Goal: Information Seeking & Learning: Learn about a topic

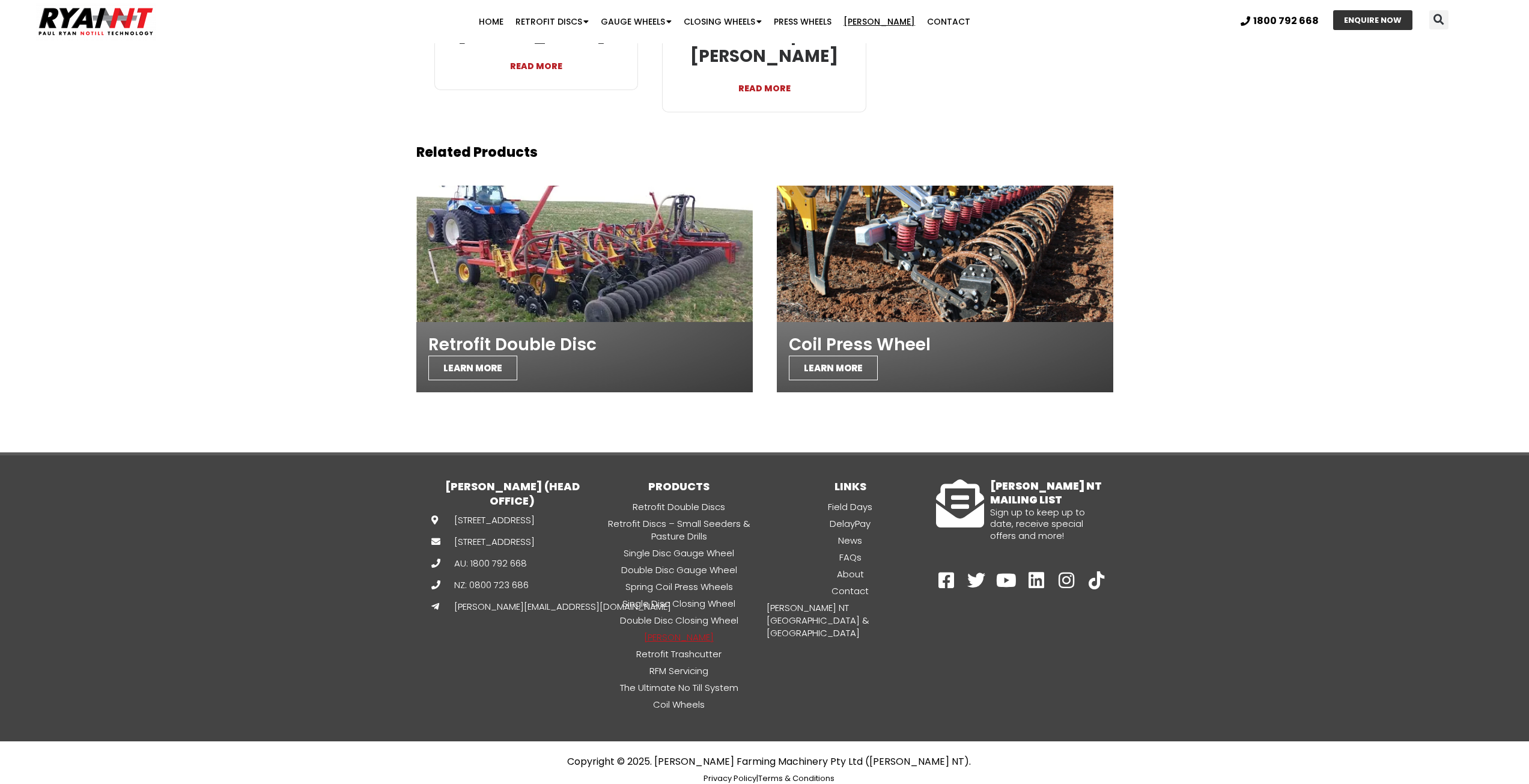
scroll to position [2483, 0]
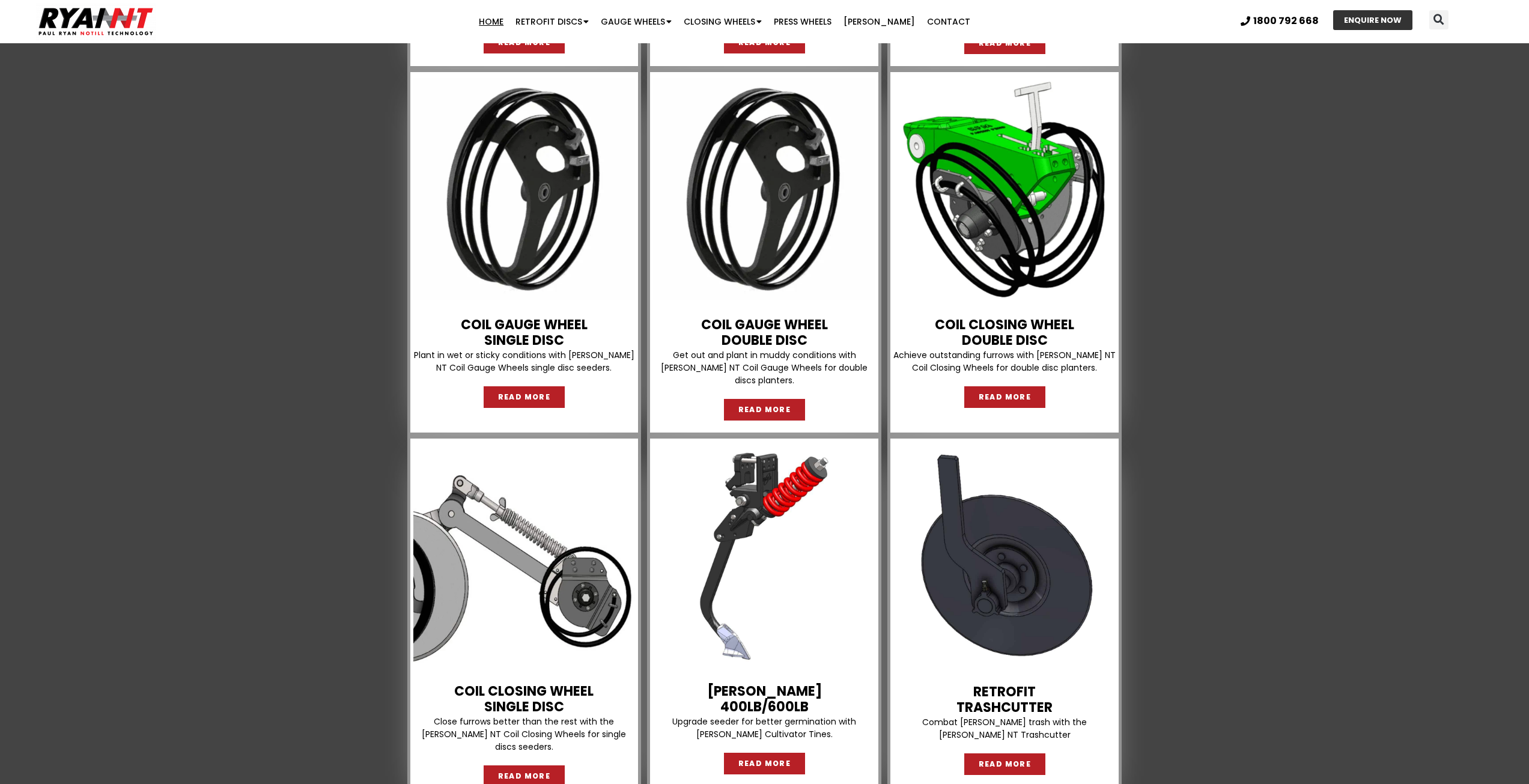
scroll to position [1502, 0]
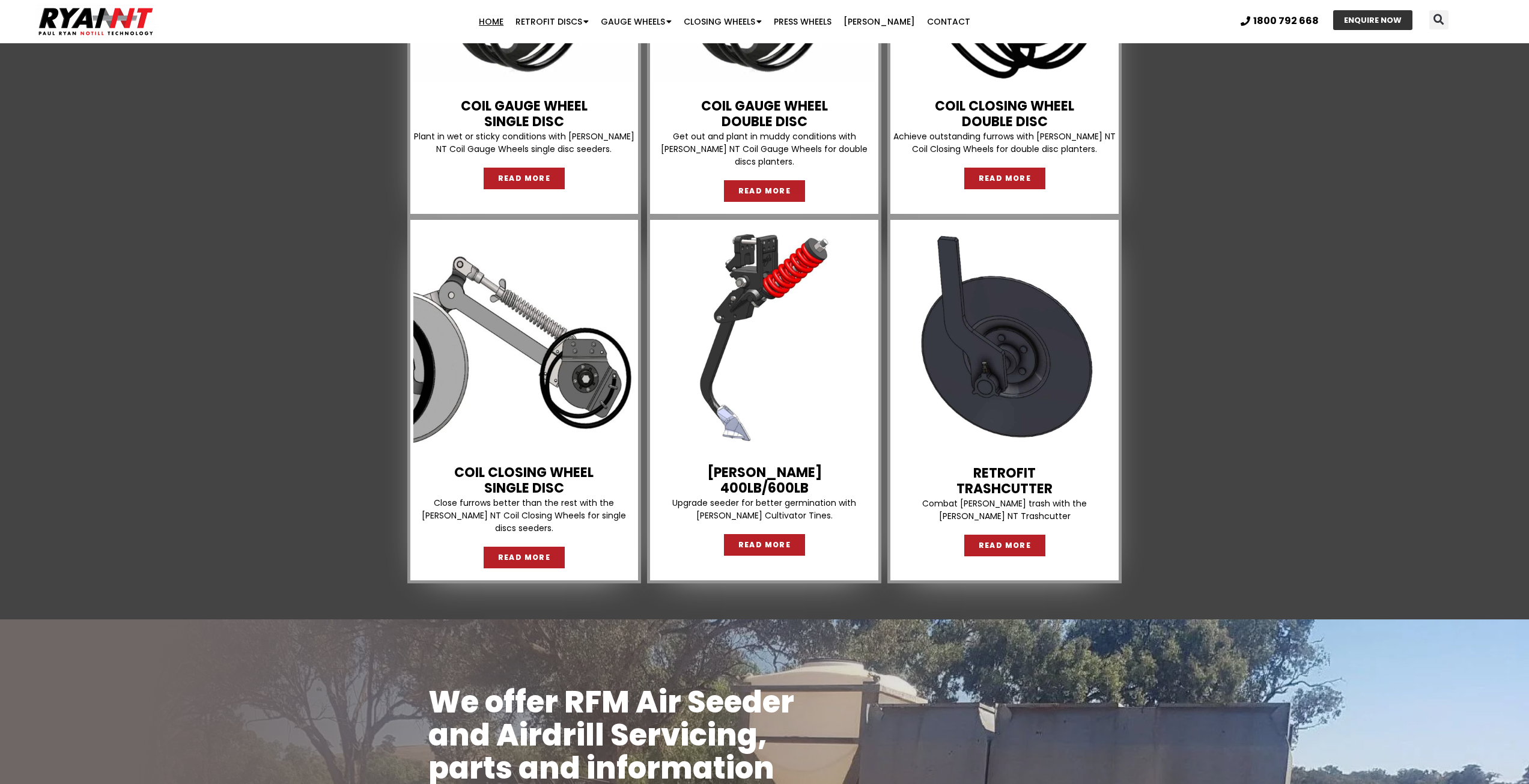
click at [772, 254] on img at bounding box center [764, 337] width 222 height 222
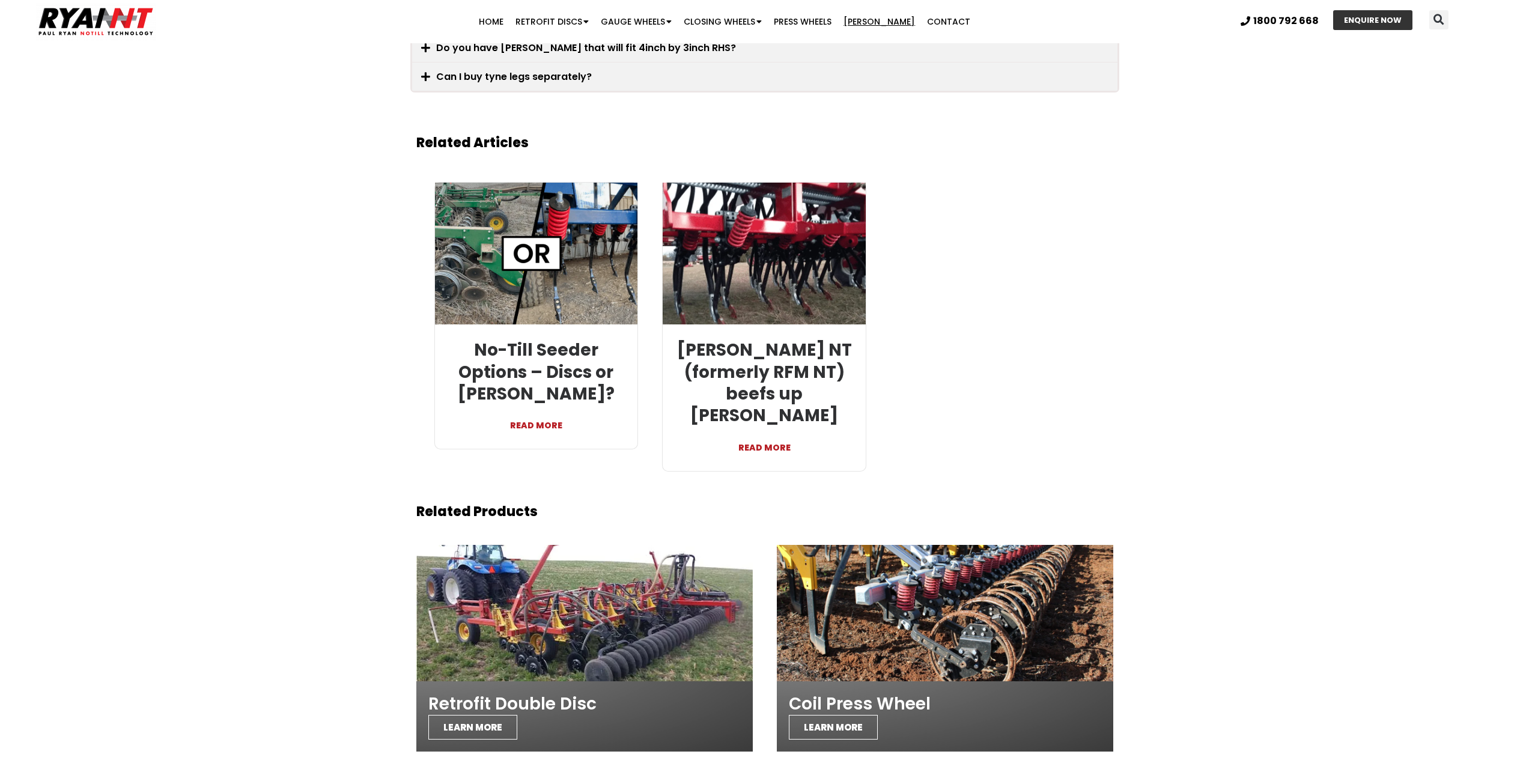
scroll to position [2463, 0]
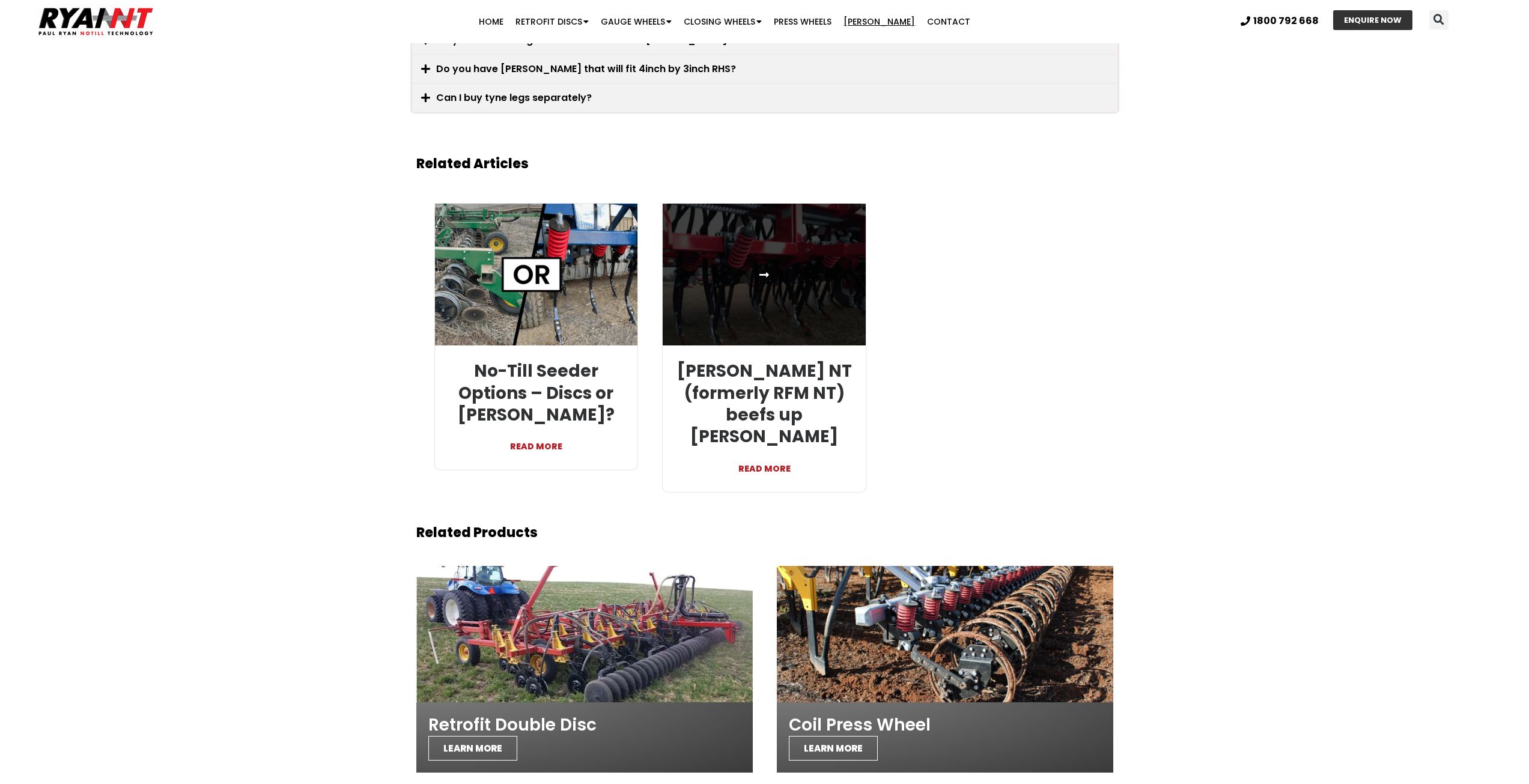
click at [780, 253] on link at bounding box center [765, 274] width 204 height 142
